Goal: Information Seeking & Learning: Learn about a topic

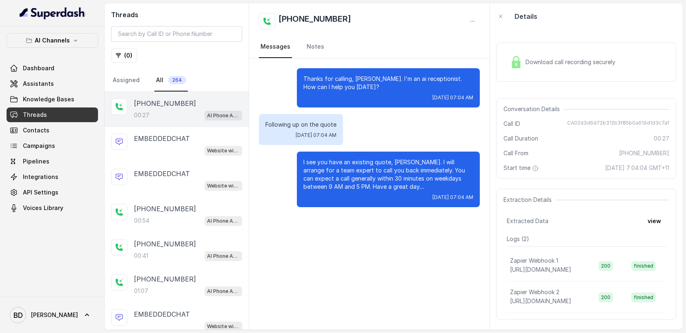
scroll to position [494, 0]
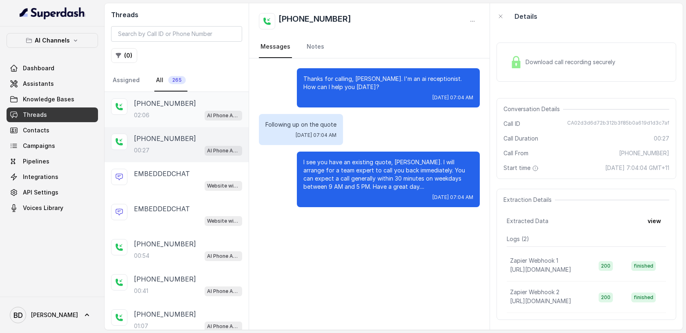
click at [172, 101] on p "[PHONE_NUMBER]" at bounding box center [165, 103] width 62 height 10
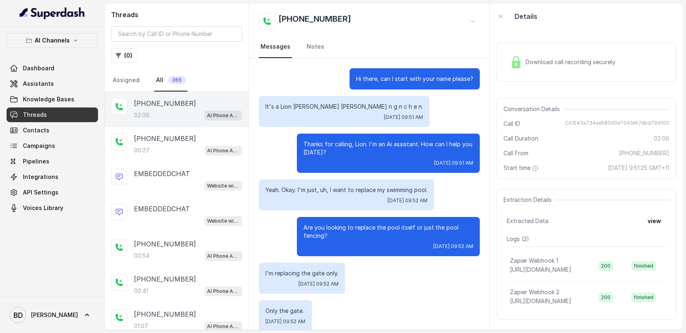
click at [518, 62] on img at bounding box center [516, 62] width 12 height 12
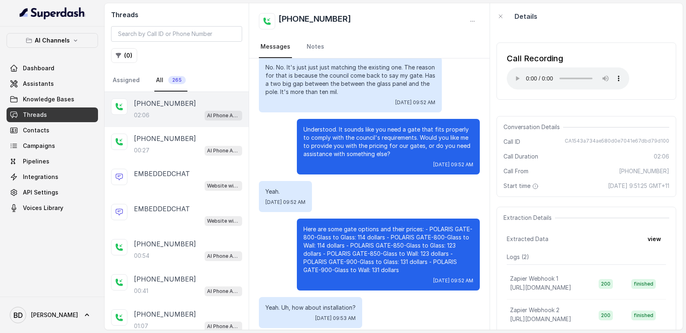
scroll to position [489, 0]
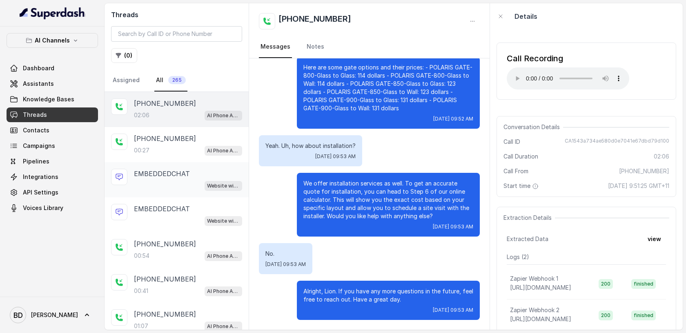
click at [168, 173] on p "EMBEDDEDCHAT" at bounding box center [162, 174] width 56 height 10
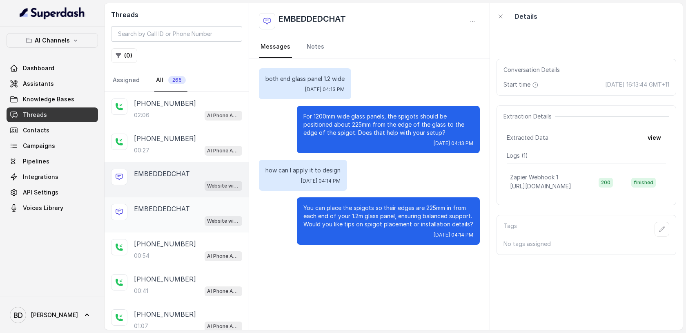
click at [163, 213] on div "EMBEDDEDCHAT Website widget" at bounding box center [188, 215] width 108 height 22
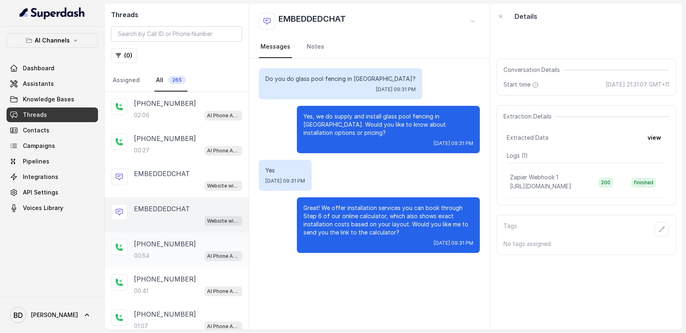
click at [148, 243] on p "[PHONE_NUMBER]" at bounding box center [165, 244] width 62 height 10
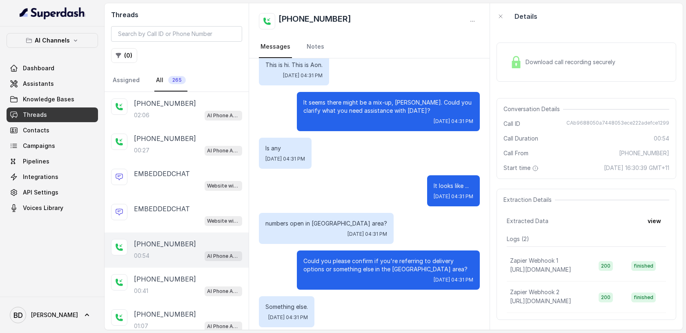
scroll to position [186, 0]
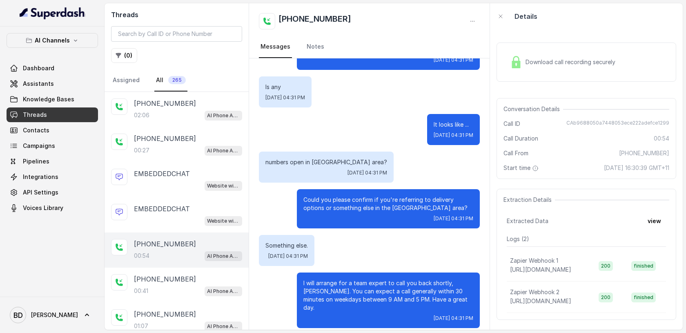
click at [517, 65] on img at bounding box center [516, 62] width 12 height 12
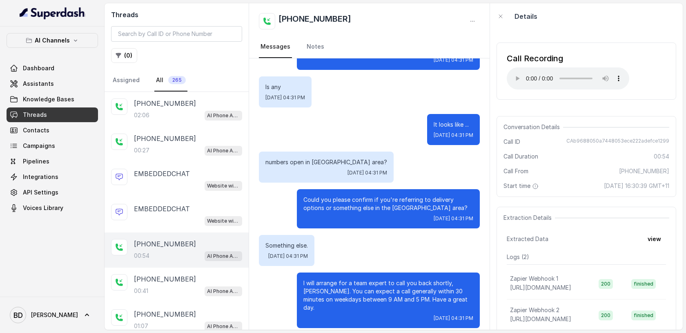
scroll to position [0, 0]
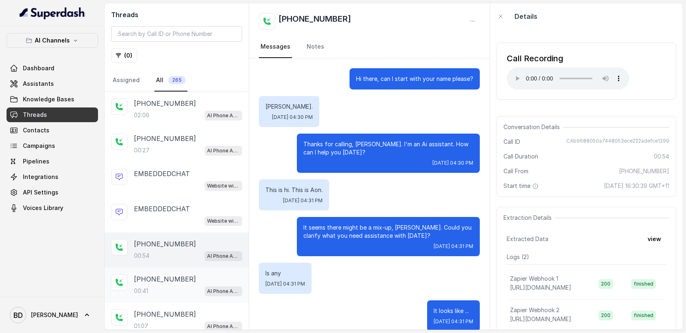
click at [155, 281] on p "[PHONE_NUMBER]" at bounding box center [165, 279] width 62 height 10
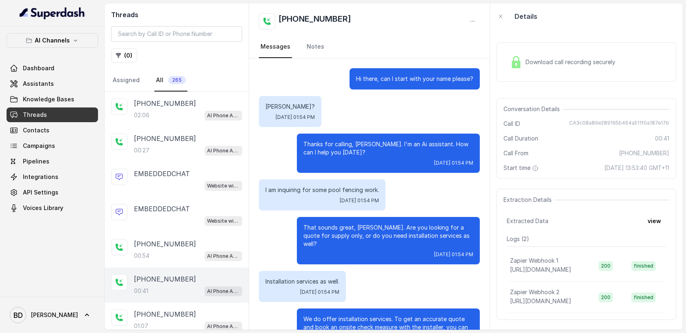
click at [528, 64] on span "Download call recording securely" at bounding box center [572, 62] width 93 height 8
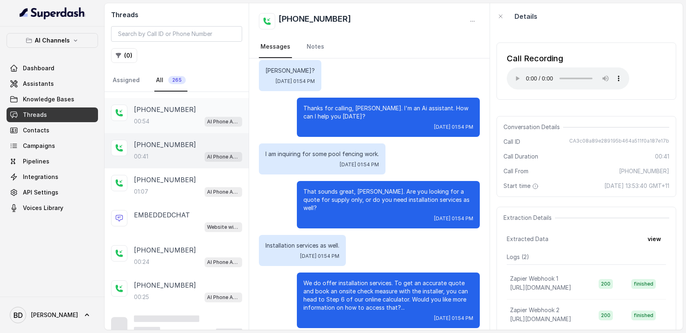
scroll to position [144, 0]
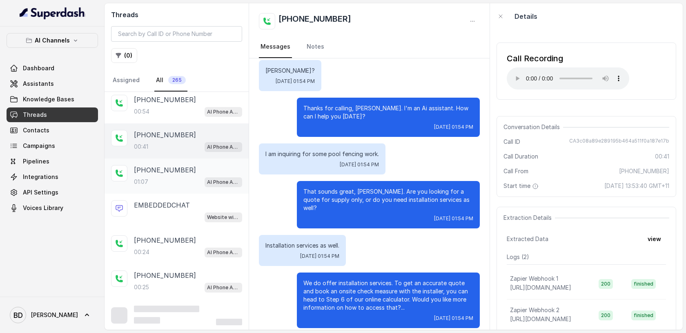
click at [149, 167] on p "[PHONE_NUMBER]" at bounding box center [165, 170] width 62 height 10
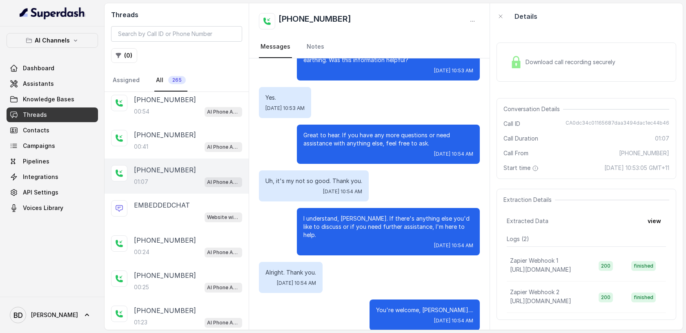
scroll to position [294, 0]
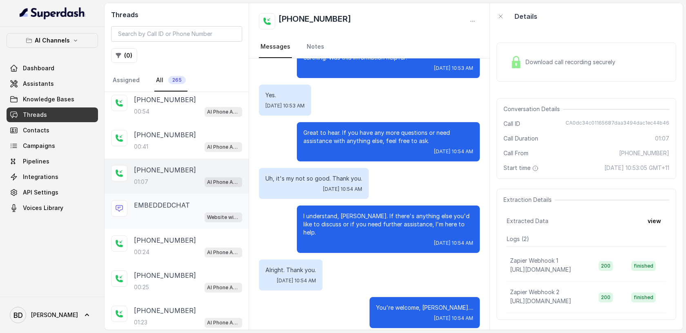
click at [147, 204] on p "EMBEDDEDCHAT" at bounding box center [162, 205] width 56 height 10
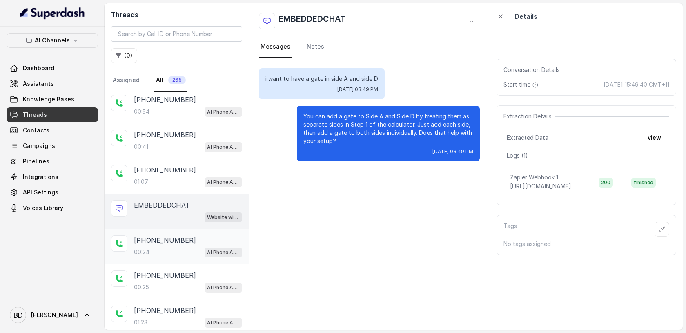
click at [160, 247] on div "00:24 AI Phone Assistant" at bounding box center [188, 252] width 108 height 11
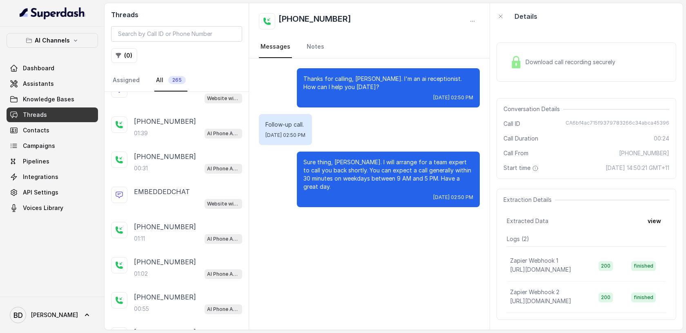
scroll to position [494, 0]
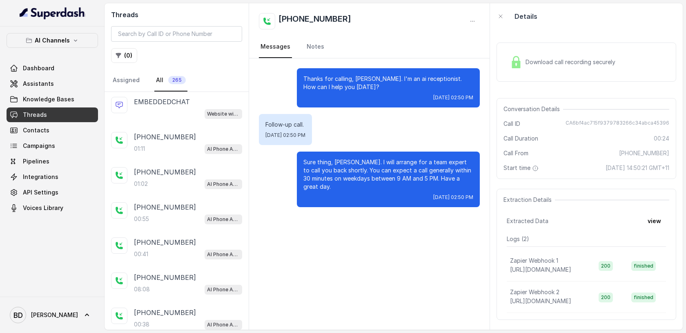
click at [372, 247] on div "Thanks for calling, Sean. I'm an ai receptionist. How can I help you today? Fri…" at bounding box center [369, 193] width 241 height 271
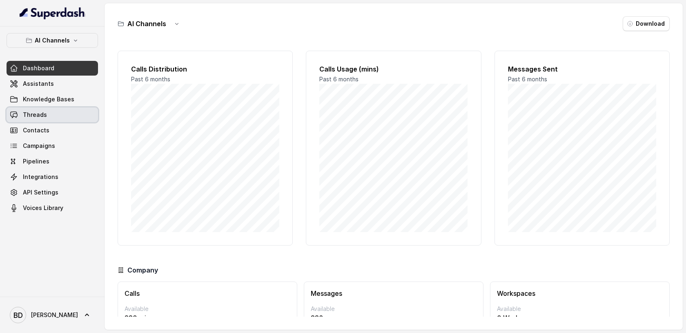
click at [34, 117] on span "Threads" at bounding box center [35, 115] width 24 height 8
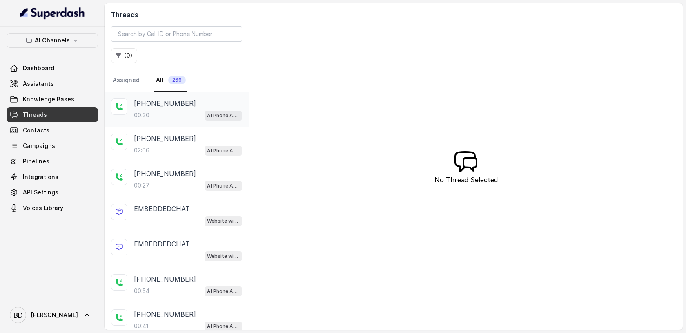
click at [173, 101] on p "[PHONE_NUMBER]" at bounding box center [165, 103] width 62 height 10
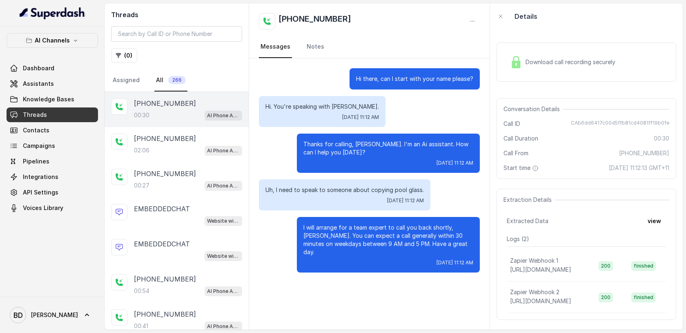
click at [517, 63] on img at bounding box center [516, 62] width 12 height 12
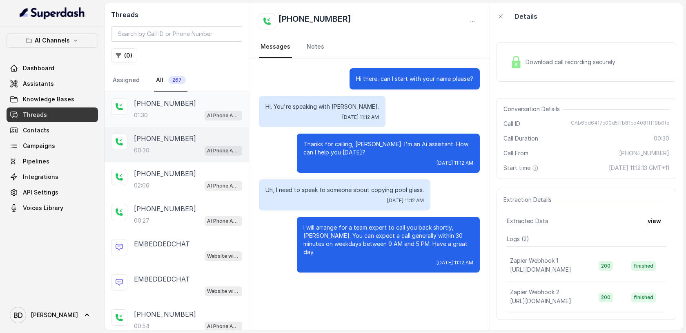
click at [153, 104] on p "+61431159574" at bounding box center [165, 103] width 62 height 10
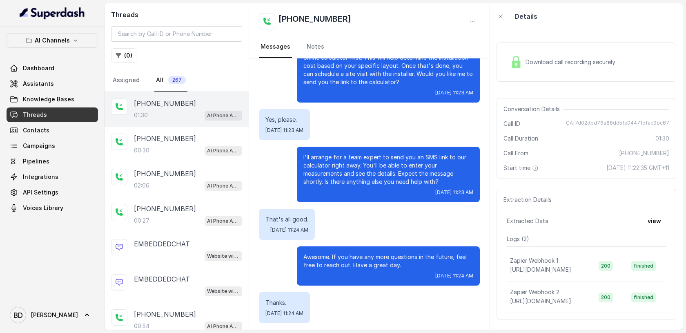
scroll to position [386, 0]
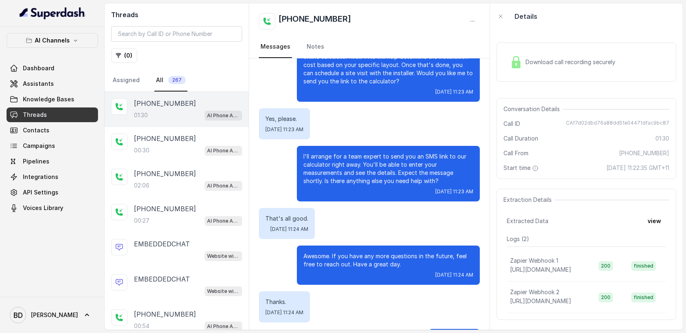
click at [516, 59] on img at bounding box center [516, 62] width 12 height 12
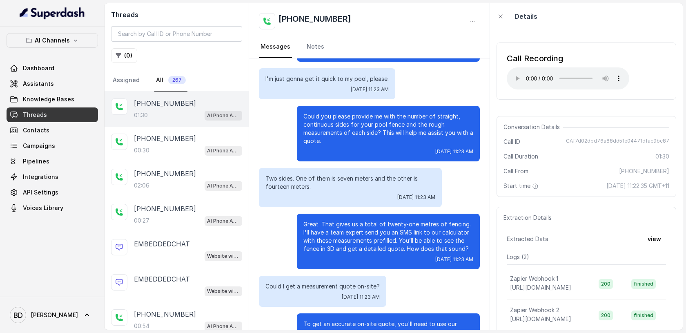
scroll to position [0, 0]
